Goal: Transaction & Acquisition: Purchase product/service

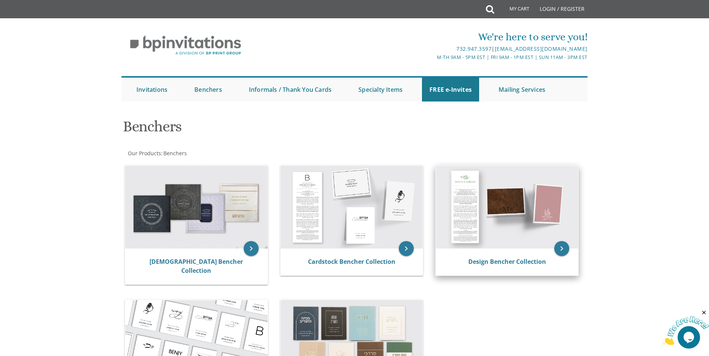
click at [506, 247] on img at bounding box center [507, 207] width 142 height 83
click at [463, 216] on img at bounding box center [507, 207] width 142 height 83
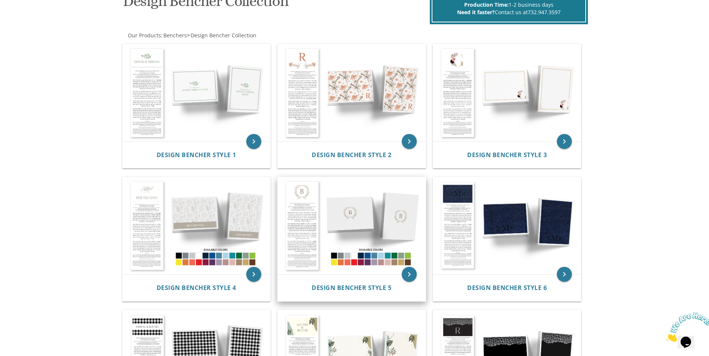
scroll to position [149, 0]
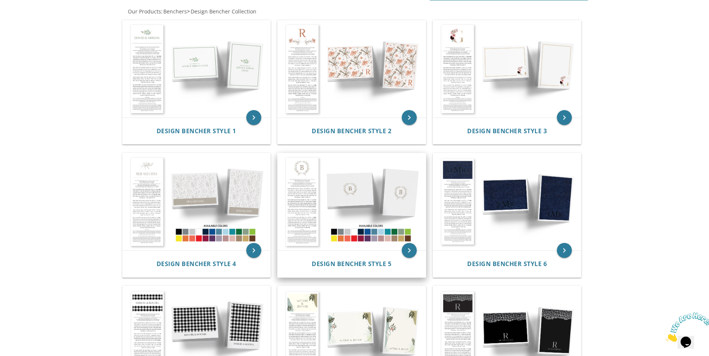
click at [358, 237] on img at bounding box center [352, 202] width 148 height 97
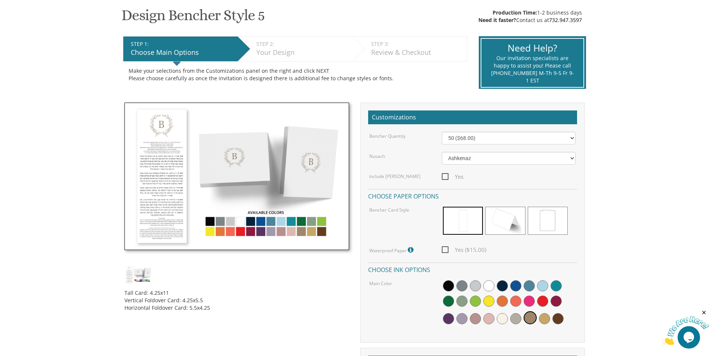
scroll to position [149, 0]
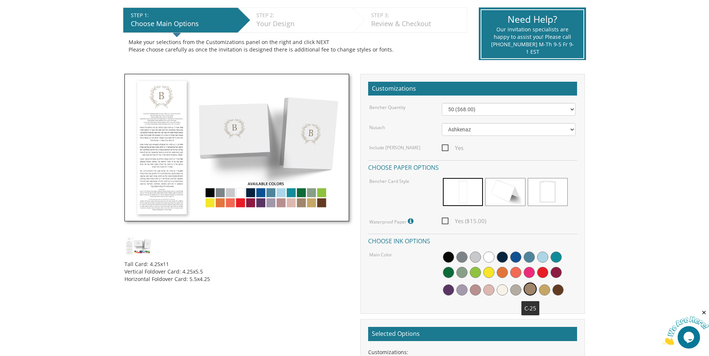
click at [532, 287] on span at bounding box center [529, 289] width 13 height 13
click at [453, 107] on select "50 ($68.00) 60 ($74.80) 70 ($81.60) 80 ($88.40) 90 ($95.20) 100 ($102.00) 125 (…" at bounding box center [509, 109] width 134 height 13
select select "100"
click at [442, 103] on select "50 ($68.00) 60 ($74.80) 70 ($81.60) 80 ($88.40) 90 ($95.20) 100 ($102.00) 125 (…" at bounding box center [509, 109] width 134 height 13
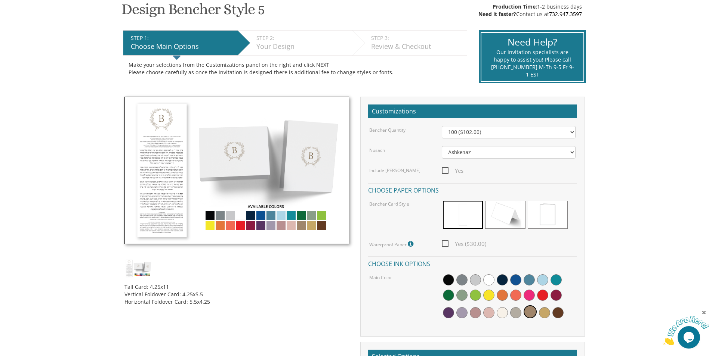
scroll to position [75, 0]
